Goal: Task Accomplishment & Management: Manage account settings

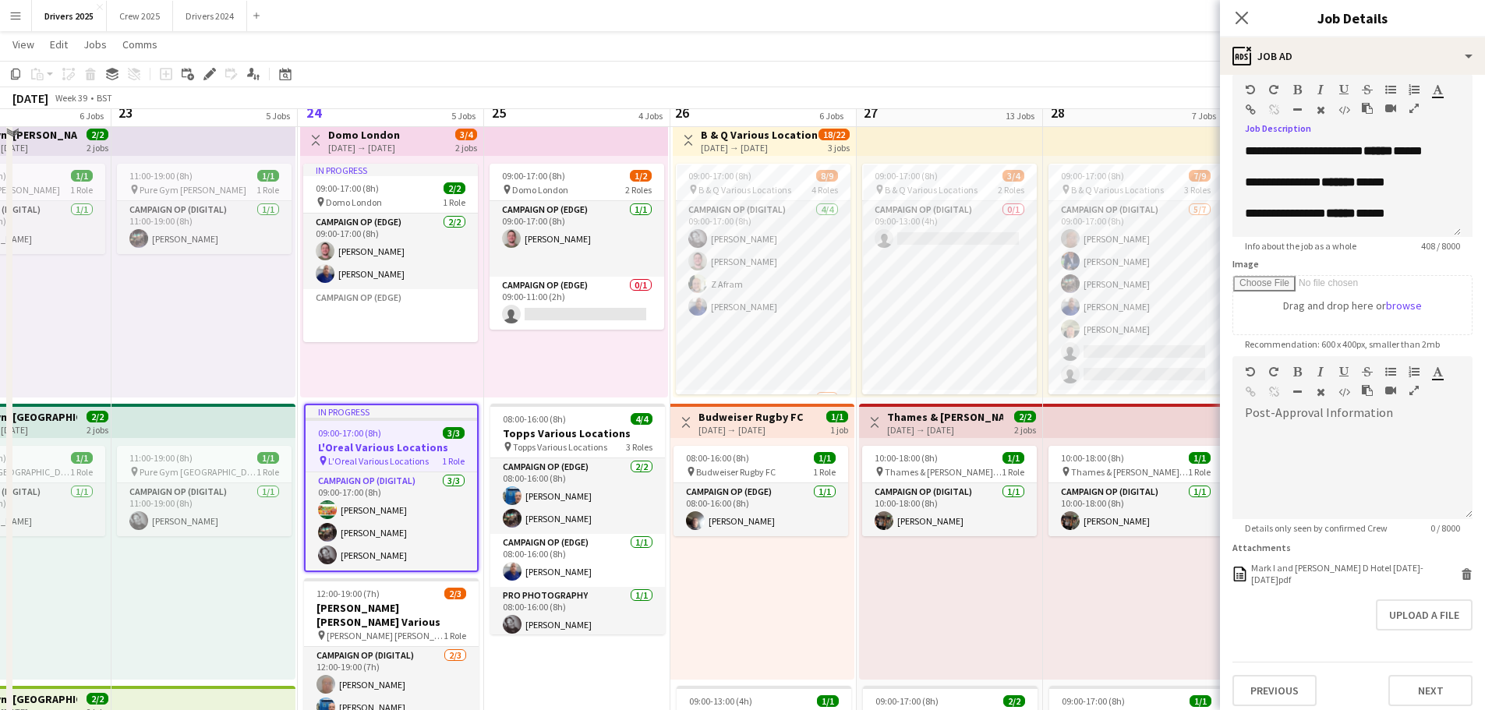
scroll to position [546, 0]
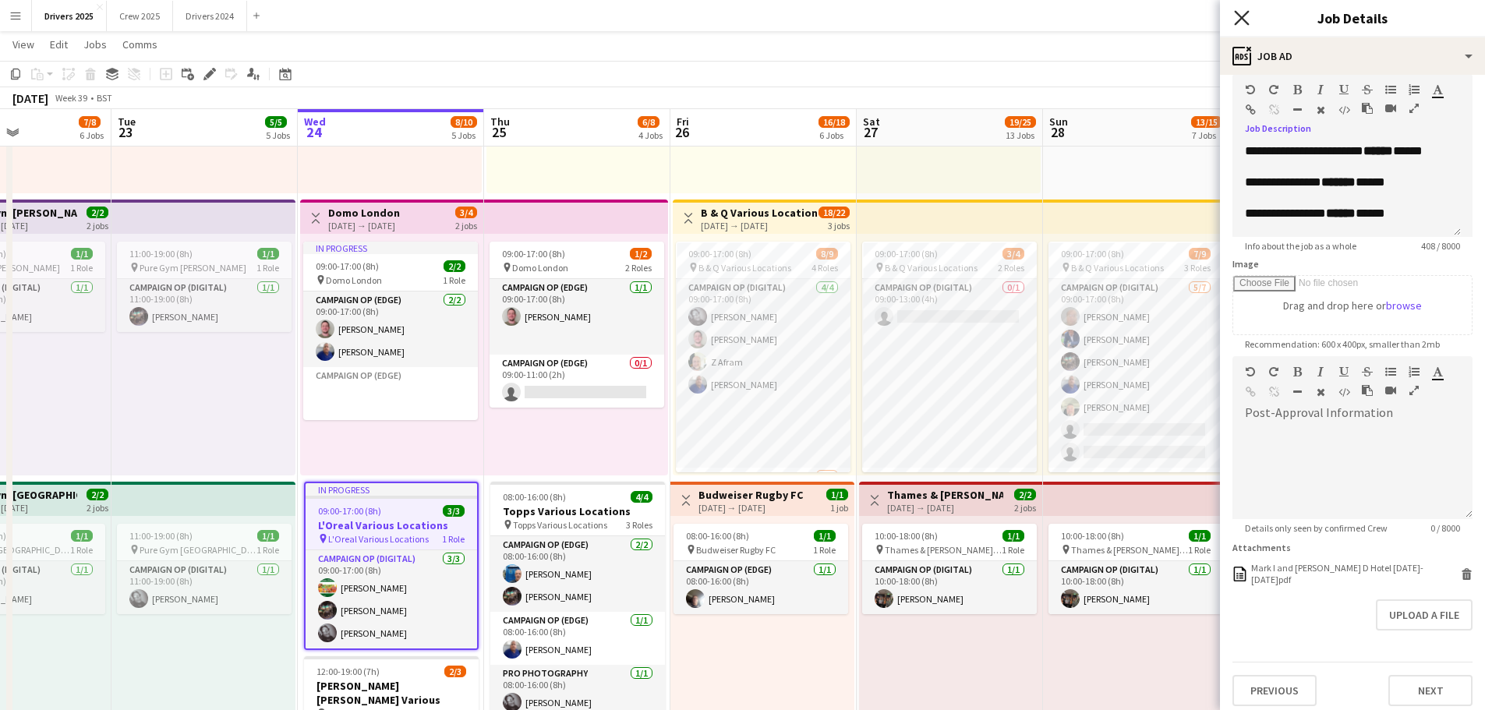
click at [1247, 19] on icon "Close pop-in" at bounding box center [1241, 17] width 15 height 15
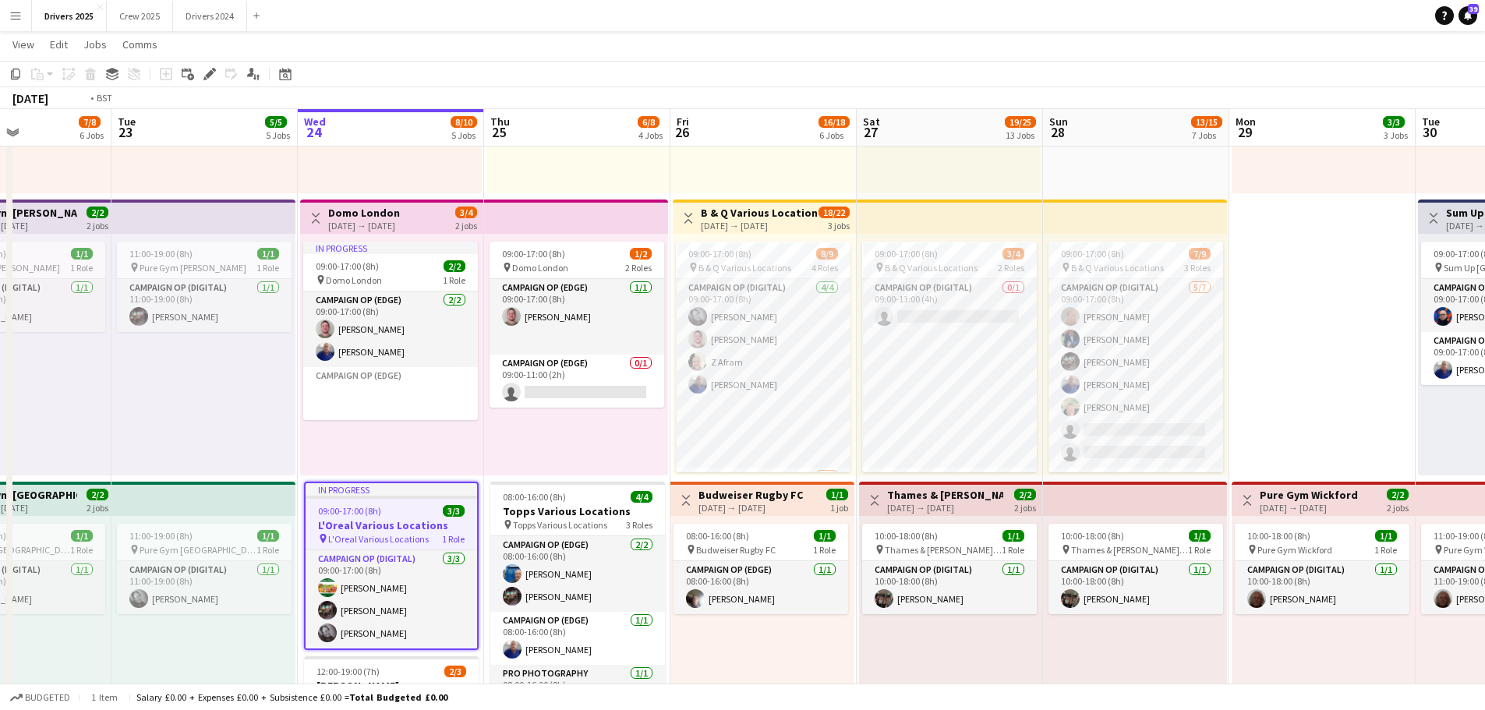
drag, startPoint x: 315, startPoint y: 436, endPoint x: 808, endPoint y: 429, distance: 493.3
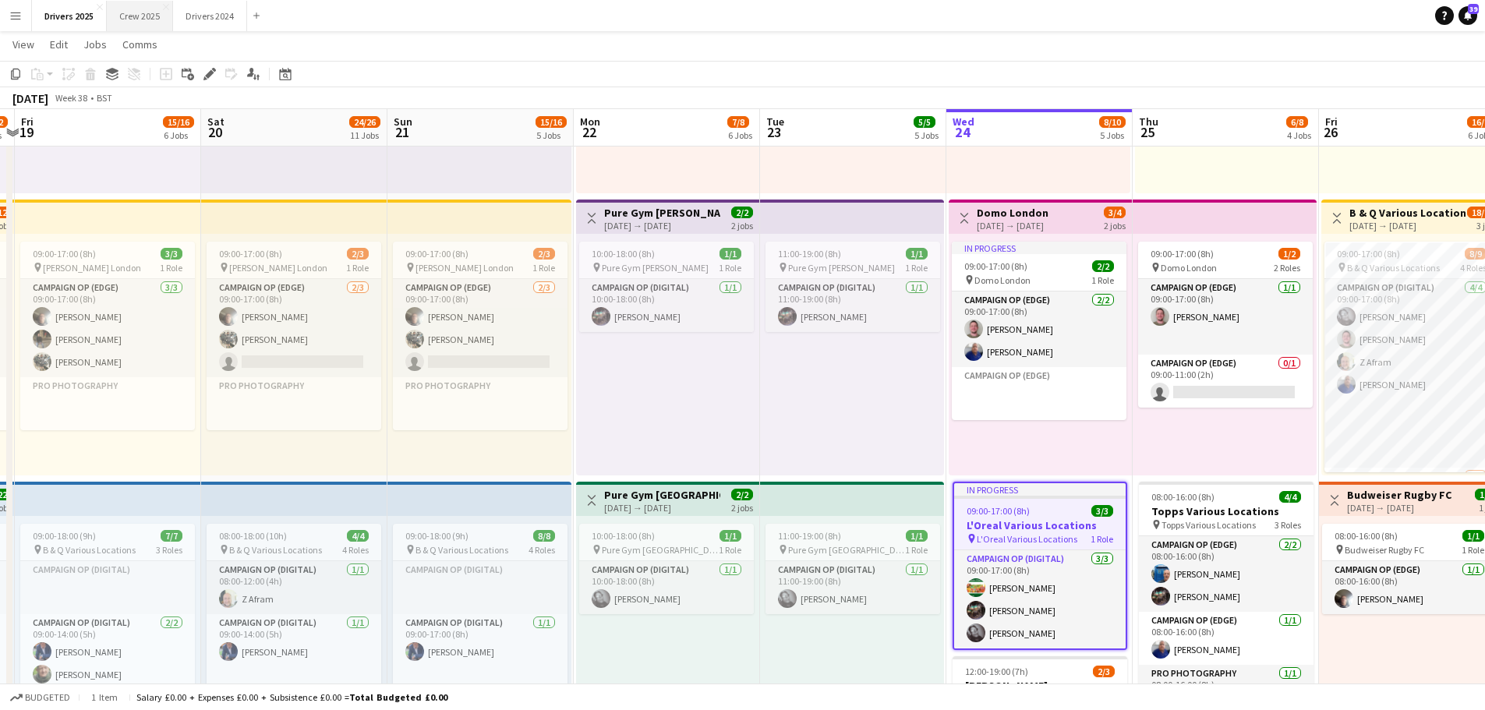
click at [150, 15] on button "Crew 2025 Close" at bounding box center [140, 16] width 66 height 30
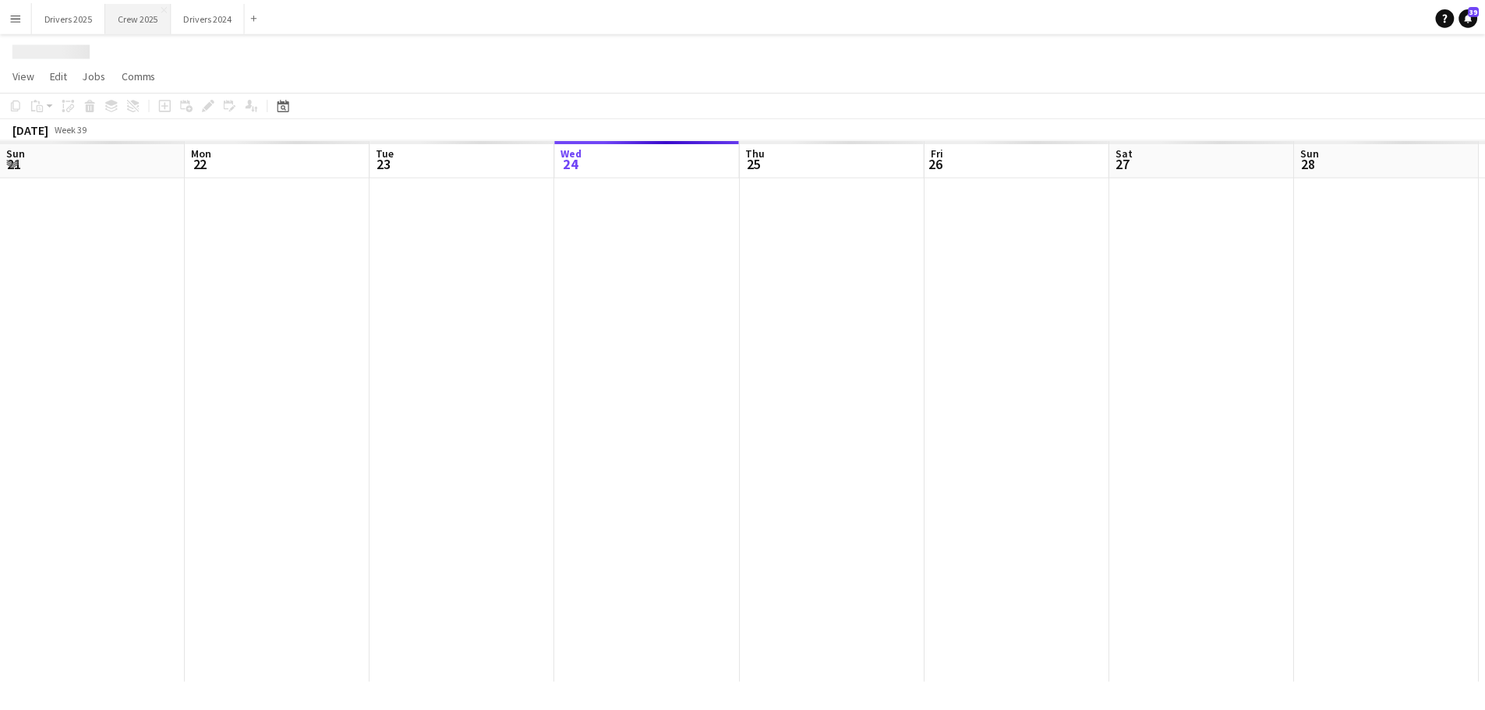
scroll to position [0, 373]
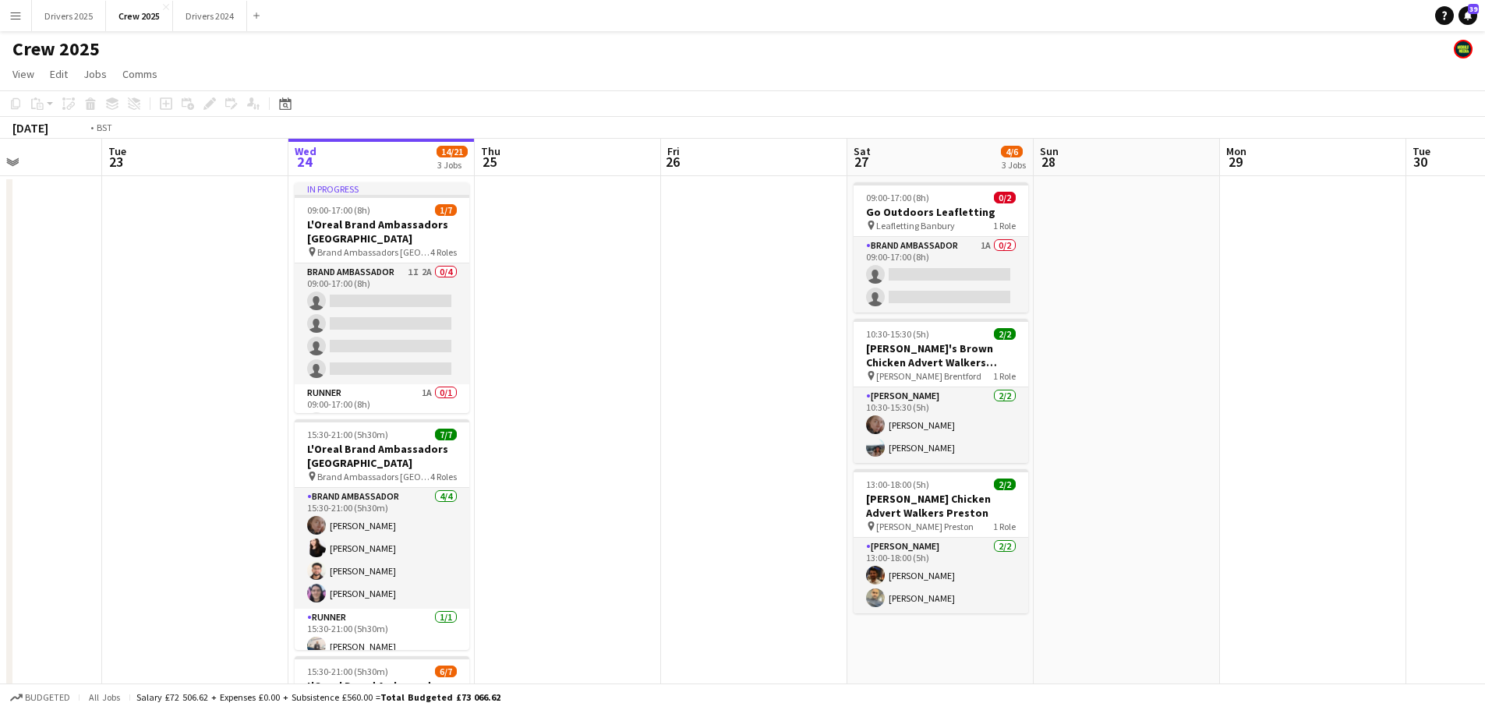
drag, startPoint x: 42, startPoint y: 386, endPoint x: 822, endPoint y: 323, distance: 782.6
click at [822, 323] on app-calendar-viewport "Sun 21 Mon 22 Tue 23 Wed 24 14/21 3 Jobs Thu 25 Fri 26 Sat 27 4/6 3 Jobs Sun 28…" at bounding box center [742, 528] width 1485 height 779
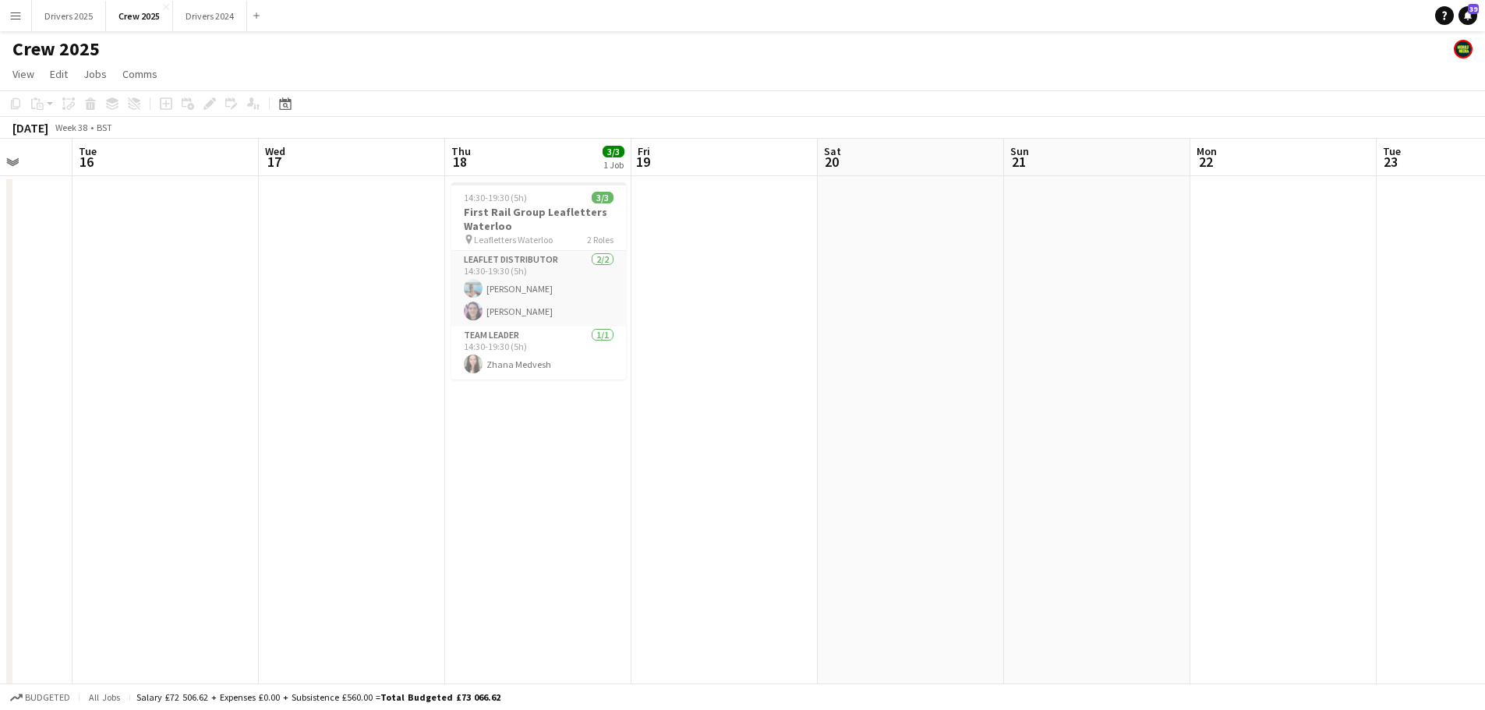
scroll to position [0, 466]
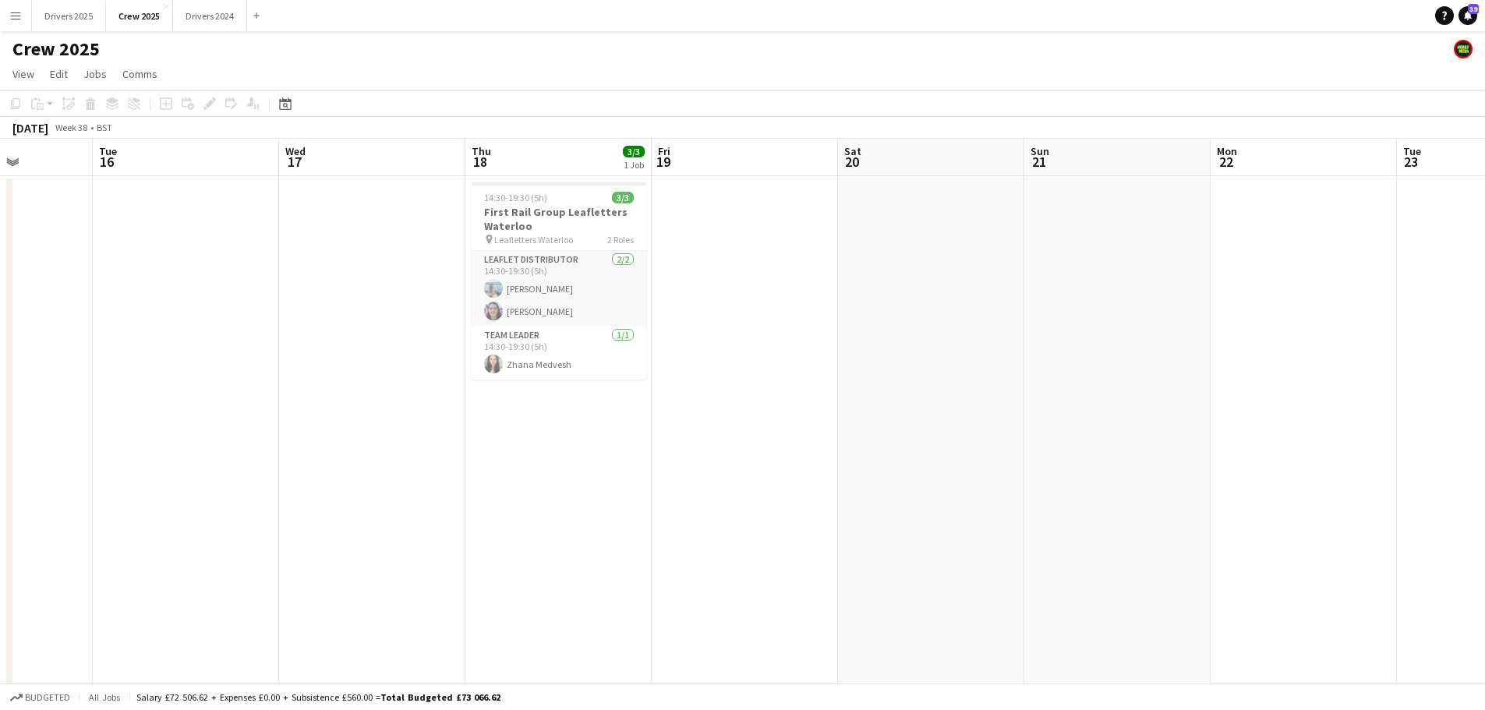
drag, startPoint x: 294, startPoint y: 341, endPoint x: 910, endPoint y: 327, distance: 616.6
click at [910, 327] on app-calendar-viewport "Sat 13 Sun 14 Mon 15 Tue 16 Wed 17 Thu 18 3/3 1 Job Fri 19 Sat 20 Sun 21 Mon 22…" at bounding box center [742, 528] width 1485 height 779
click at [546, 208] on h3 "First Rail Group Leafletters Waterloo" at bounding box center [558, 219] width 175 height 28
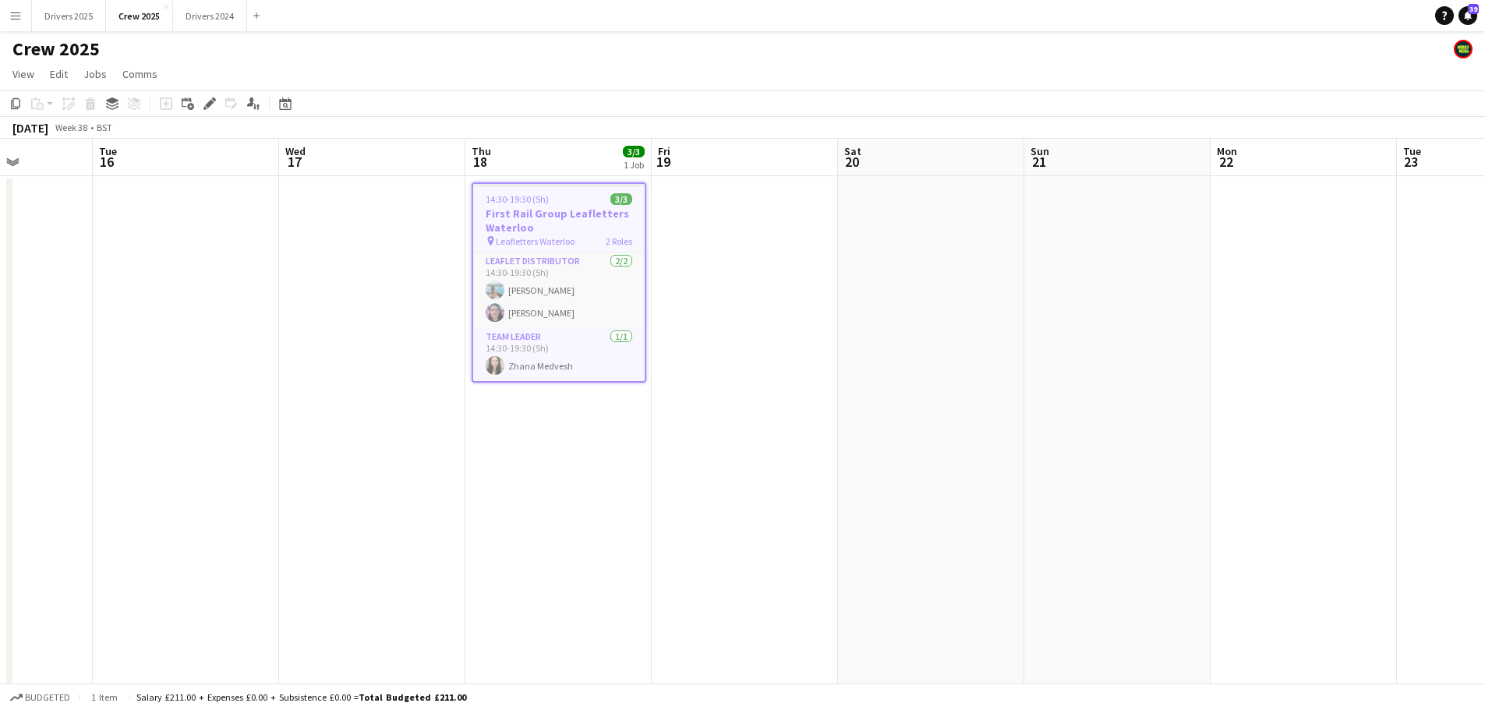
drag, startPoint x: 740, startPoint y: 344, endPoint x: 302, endPoint y: 347, distance: 438.0
click at [310, 347] on app-calendar-viewport "Sat 13 Sun 14 Mon 15 Tue 16 Wed 17 Thu 18 3/3 1 Job Fri 19 Sat 20 Sun 21 Mon 22…" at bounding box center [742, 528] width 1485 height 779
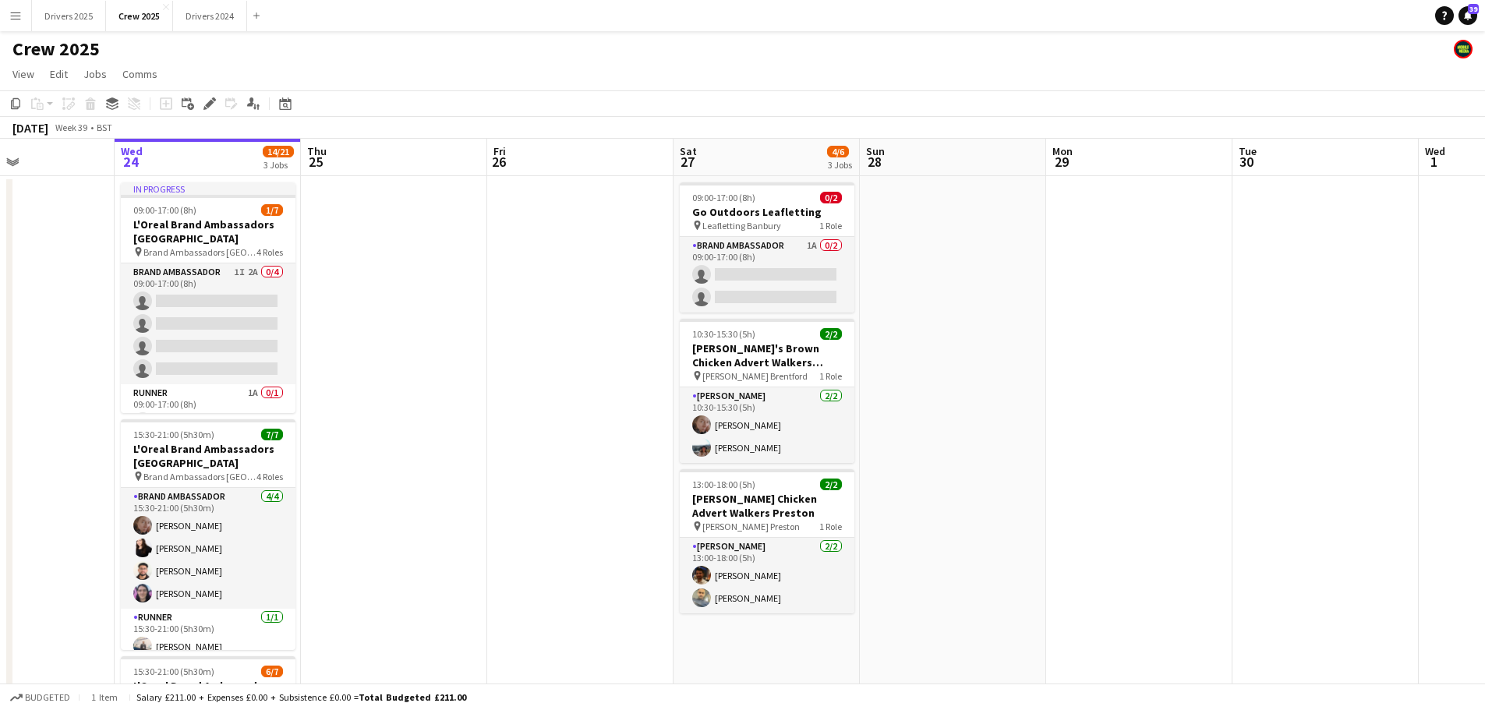
scroll to position [0, 602]
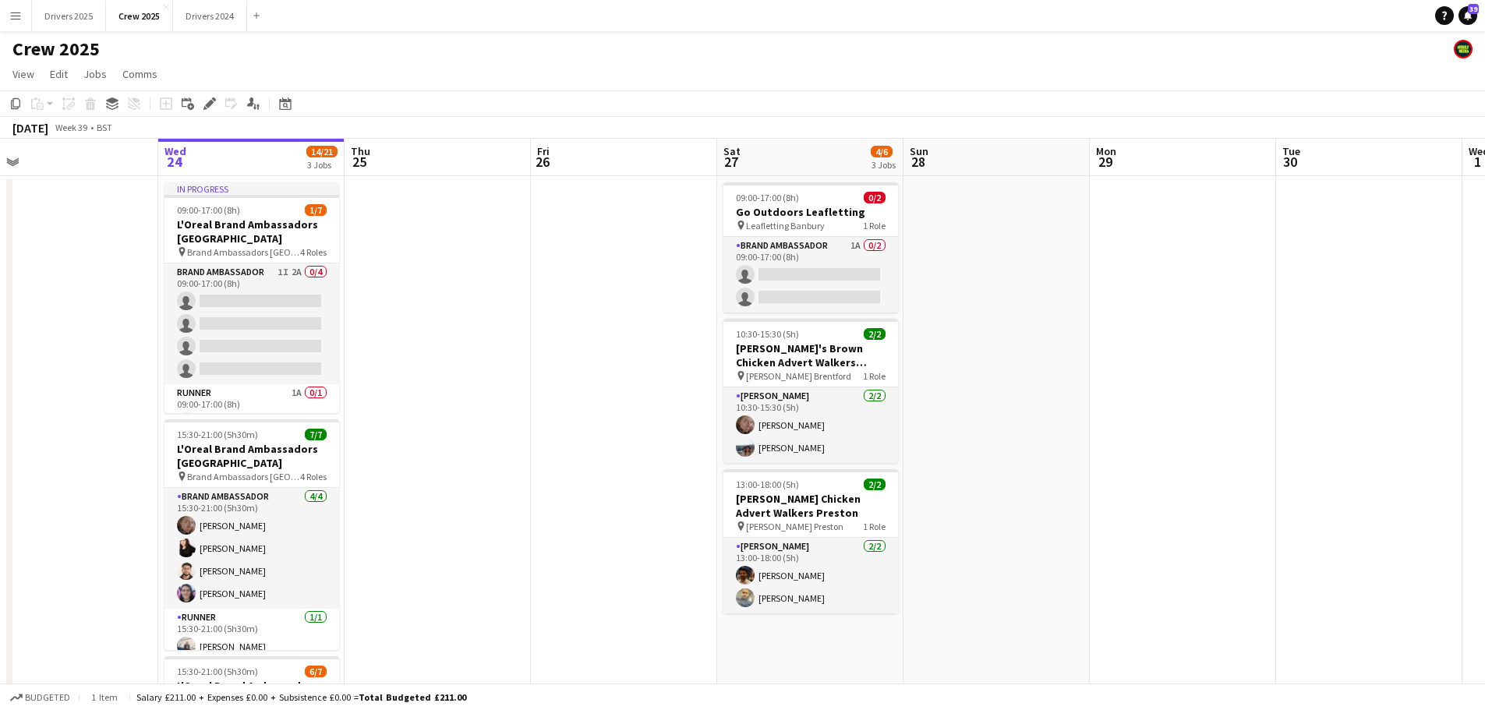
drag, startPoint x: 1190, startPoint y: 349, endPoint x: 224, endPoint y: 355, distance: 965.6
click at [230, 355] on app-calendar-viewport "Sat 20 Sun 21 Mon 22 Tue 23 Wed 24 14/21 3 Jobs Thu 25 Fri 26 Sat 27 4/6 3 Jobs…" at bounding box center [742, 528] width 1485 height 779
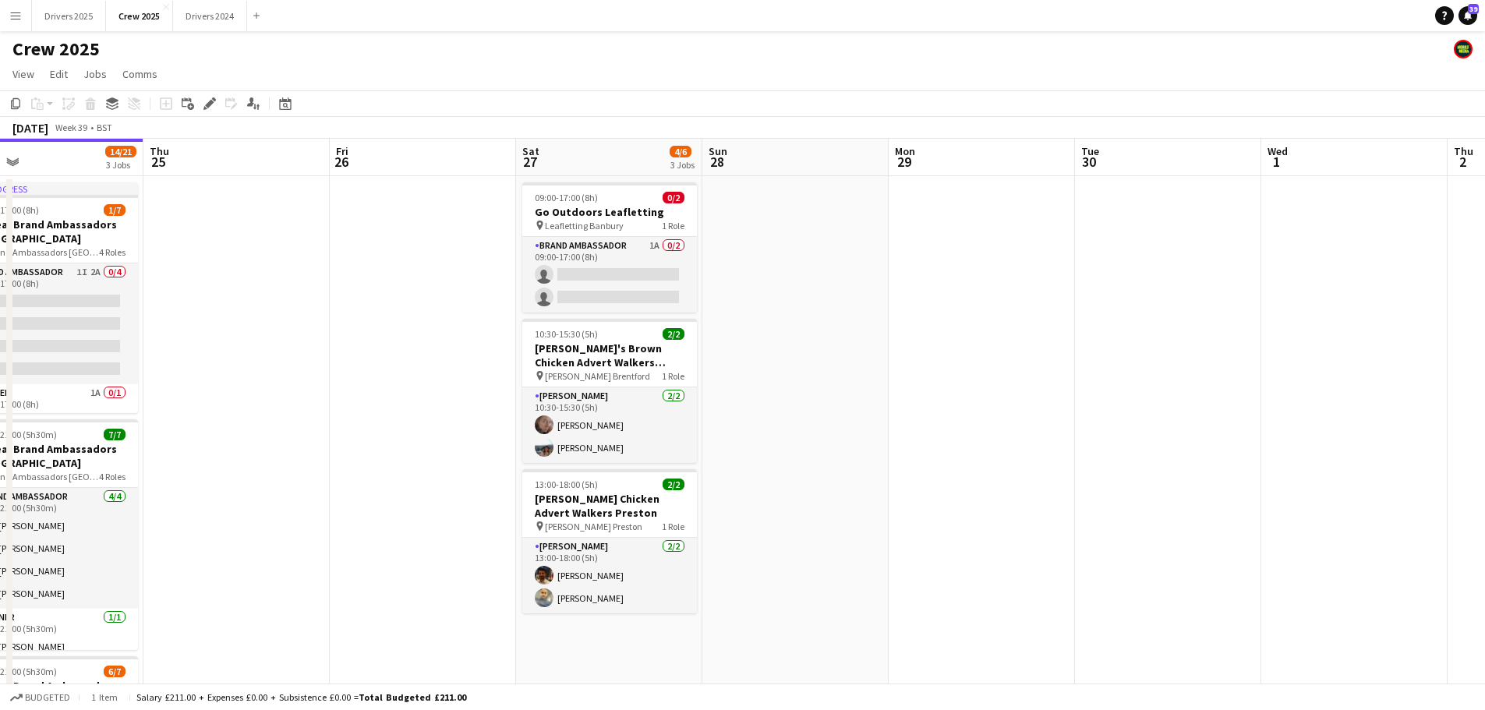
click at [591, 271] on app-card-role "Brand Ambassador 1A 0/2 09:00-17:00 (8h) single-neutral-actions single-neutral-…" at bounding box center [609, 275] width 175 height 76
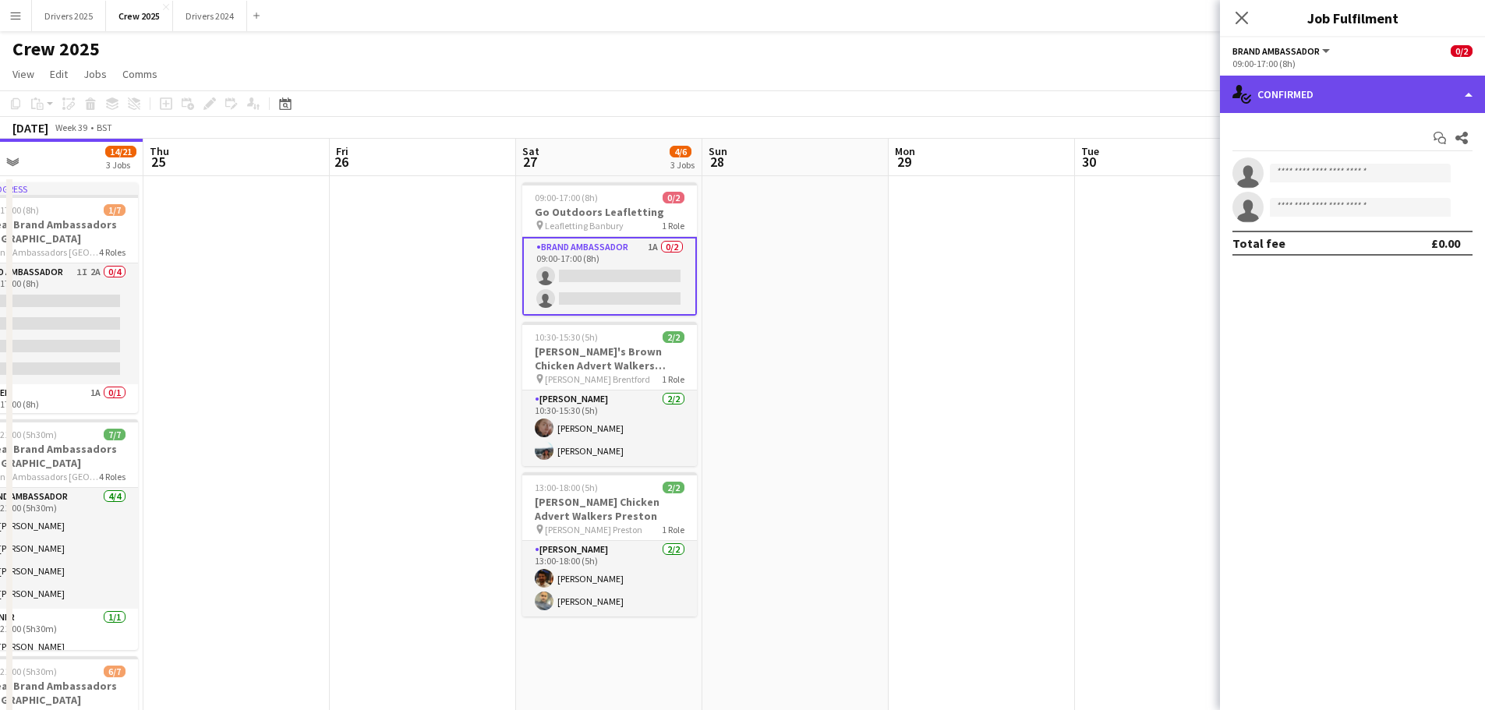
click at [1281, 90] on div "single-neutral-actions-check-2 Confirmed" at bounding box center [1352, 94] width 265 height 37
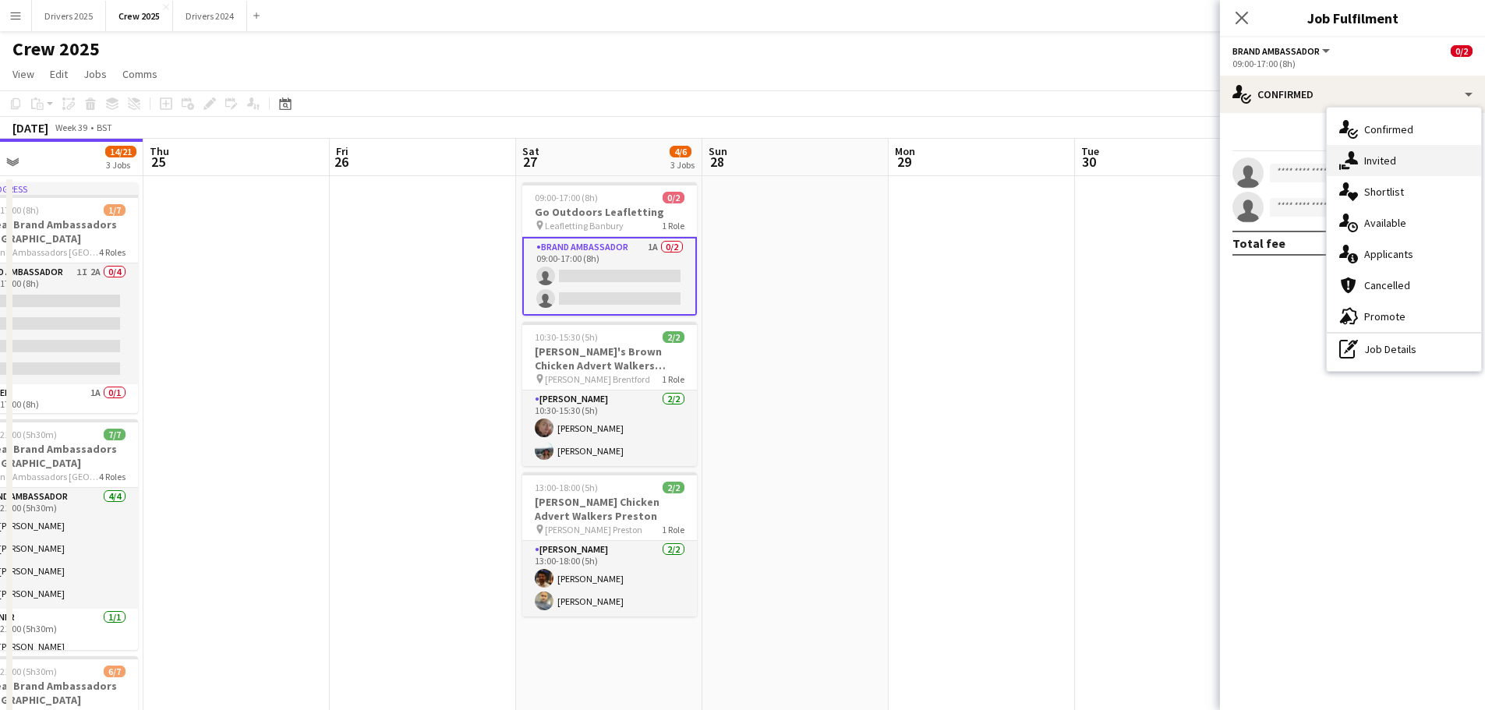
click at [1388, 160] on span "Invited" at bounding box center [1380, 161] width 32 height 14
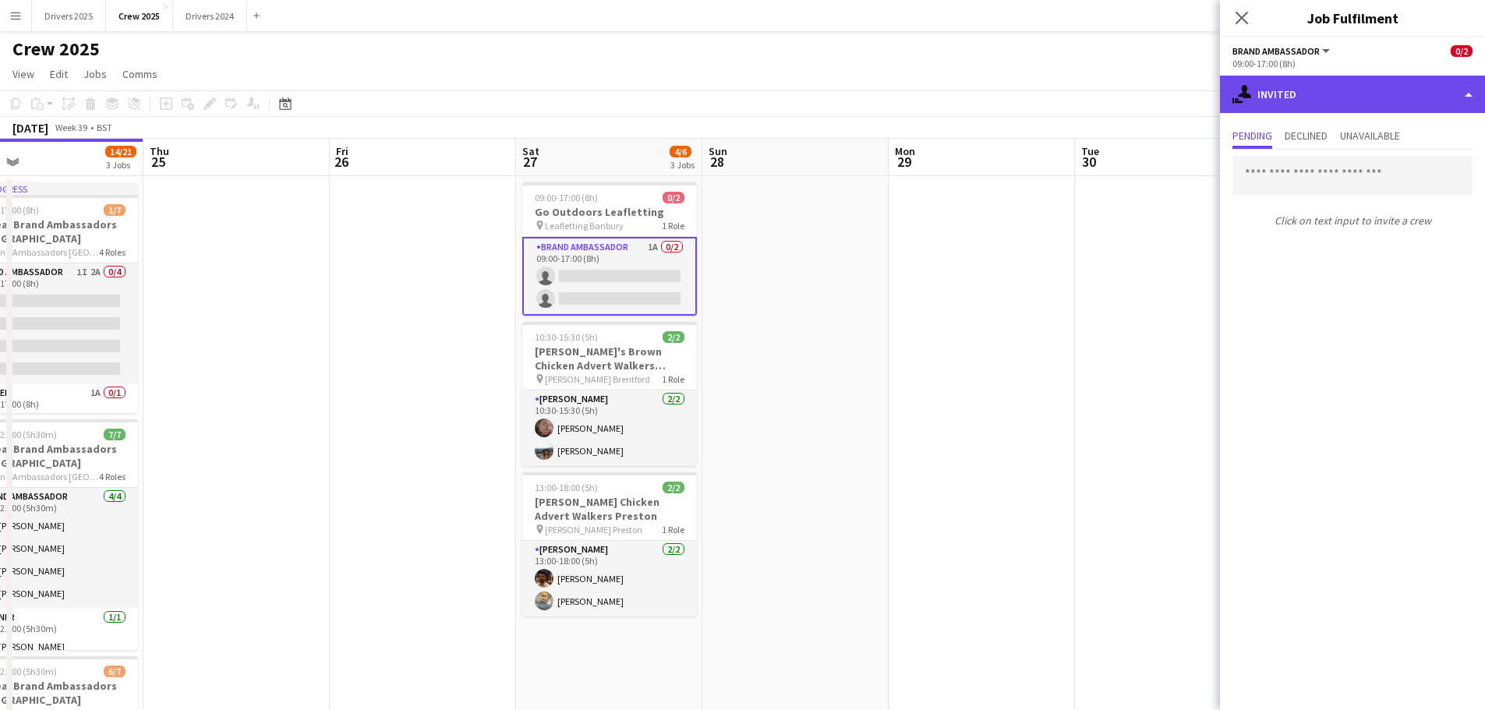
click at [1293, 96] on div "single-neutral-actions-share-1 Invited" at bounding box center [1352, 94] width 265 height 37
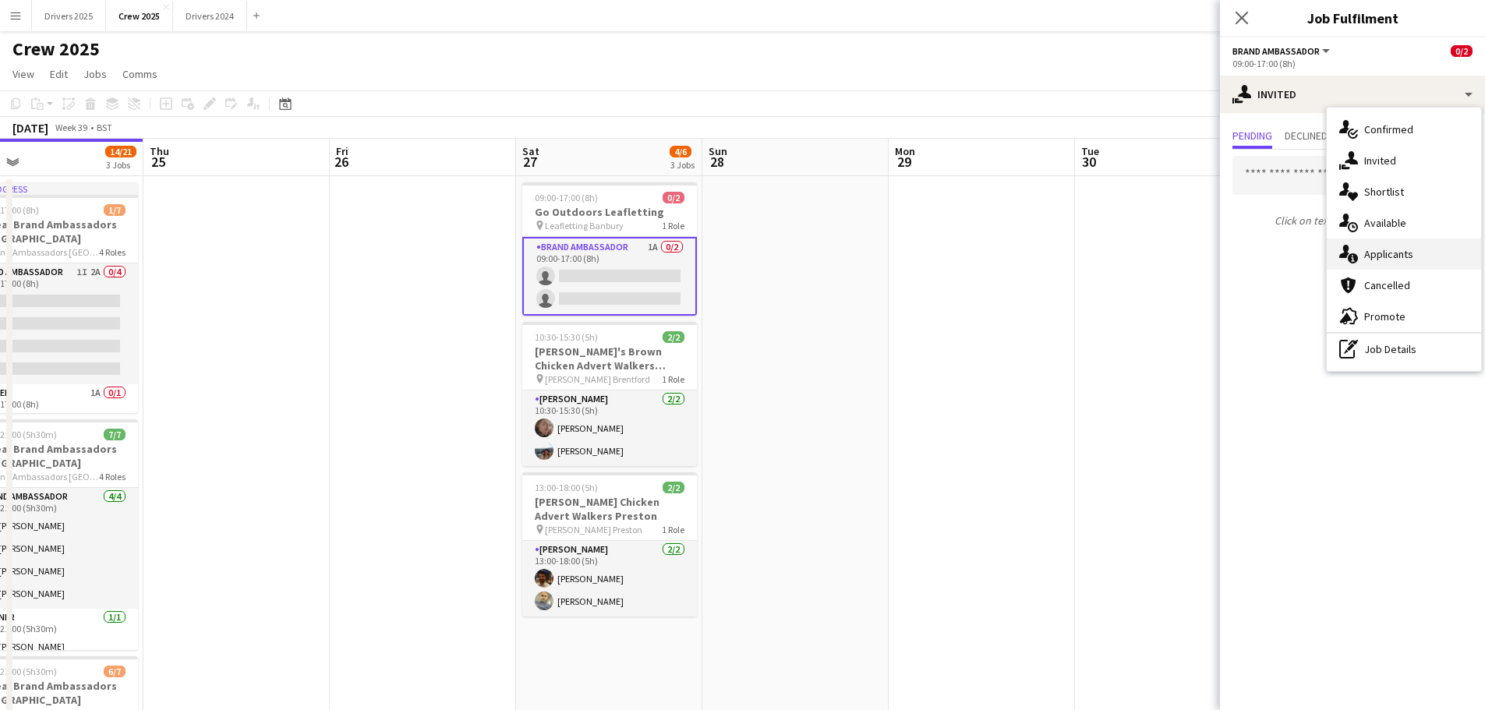
click at [1393, 245] on div "single-neutral-actions-information Applicants" at bounding box center [1403, 253] width 154 height 31
